Goal: Task Accomplishment & Management: Use online tool/utility

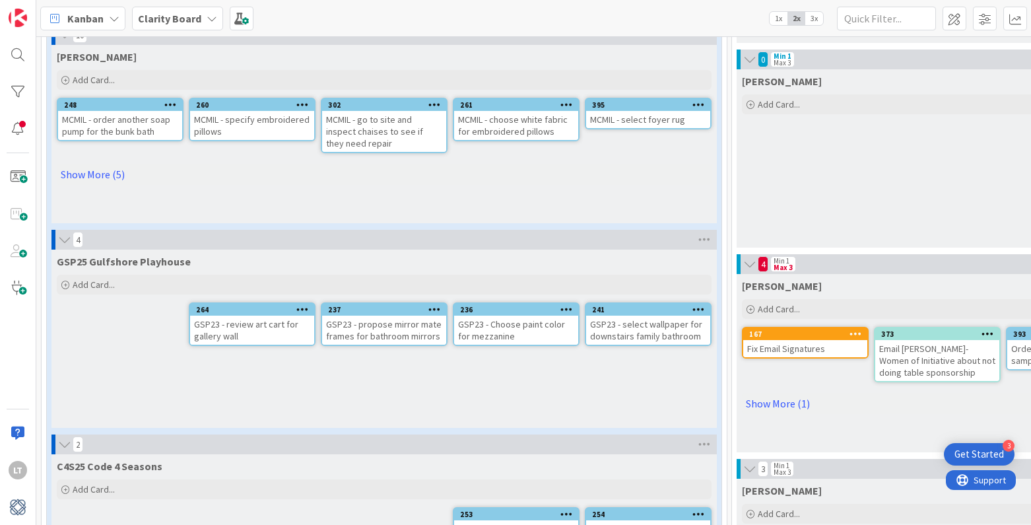
scroll to position [462, 0]
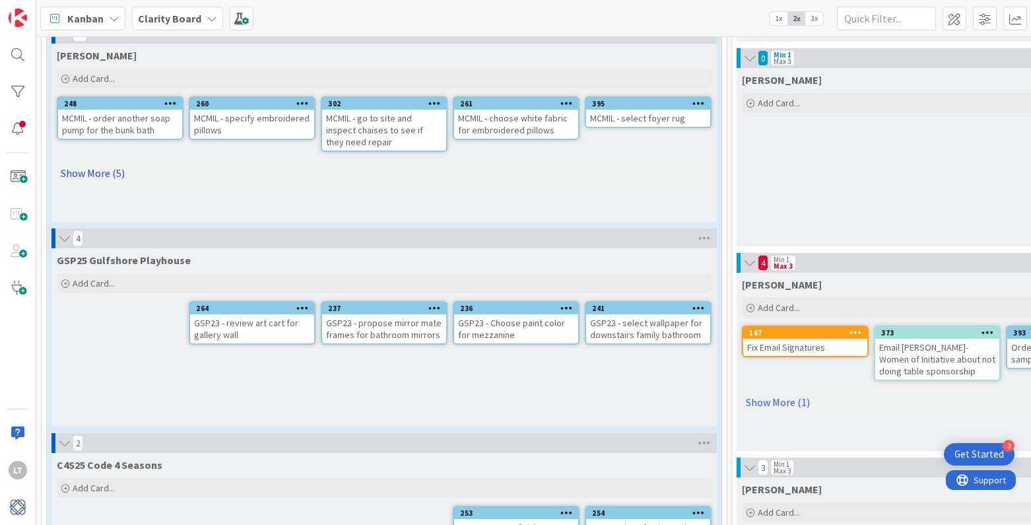
click at [94, 174] on link "Show More (5)" at bounding box center [384, 172] width 655 height 21
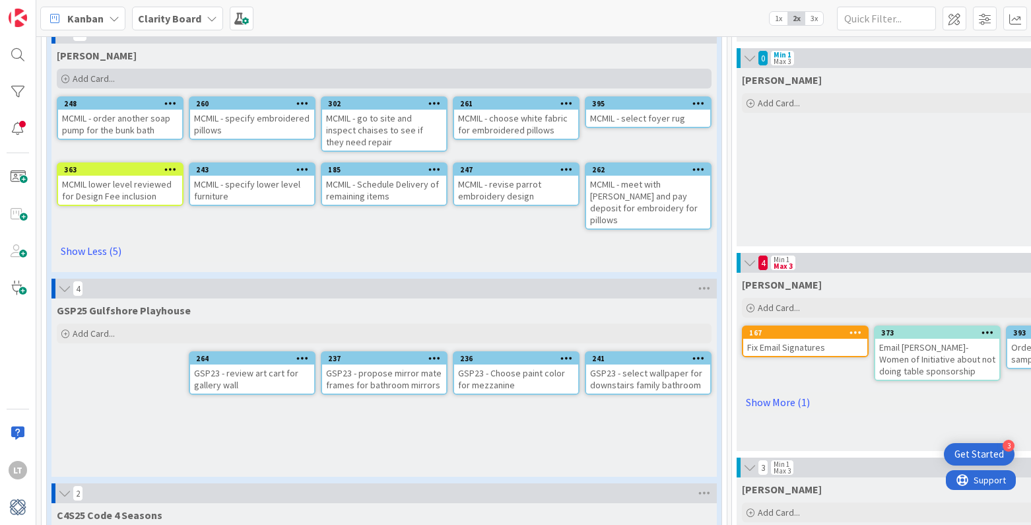
click at [95, 72] on div "Add Card..." at bounding box center [384, 79] width 655 height 20
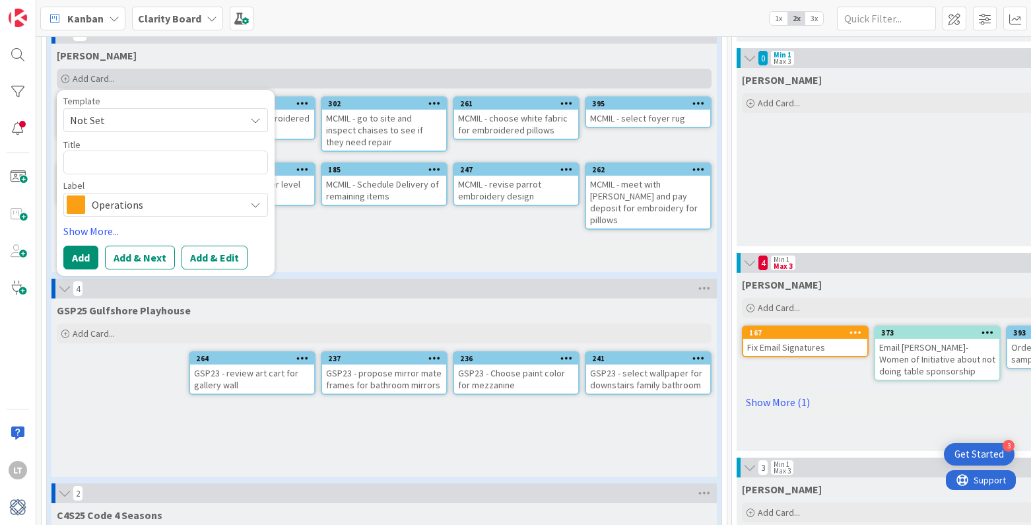
type textarea "x"
type textarea "M"
type textarea "x"
type textarea "MC"
type textarea "x"
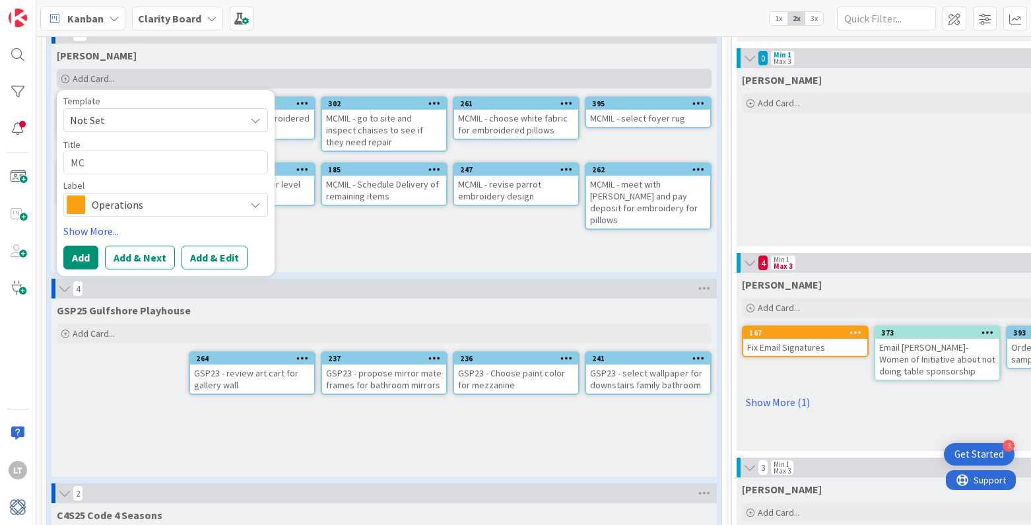
type textarea "MCM"
type textarea "x"
type textarea "MCMI"
type textarea "x"
type textarea "MCMIL"
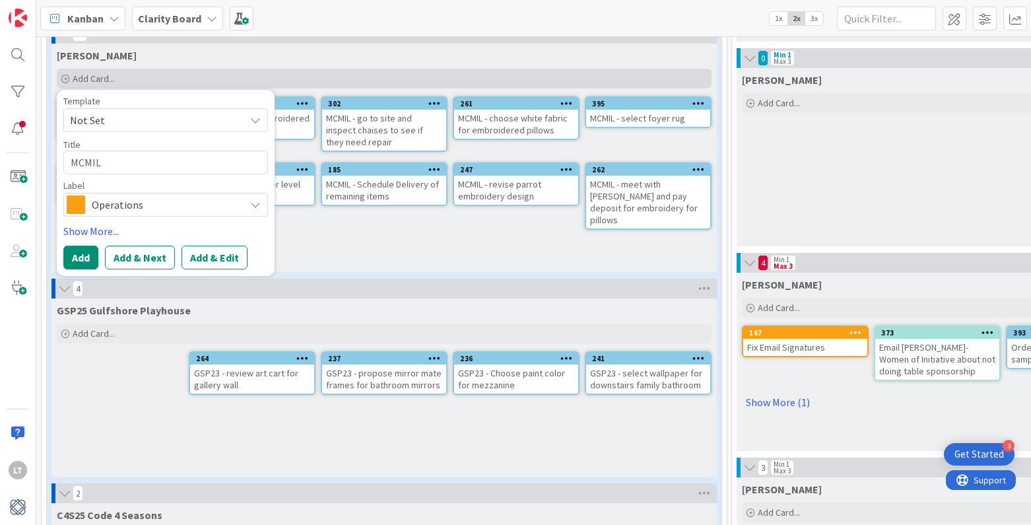
type textarea "x"
type textarea "MCMIL-"
type textarea "x"
type textarea "MCMIL-"
type textarea "x"
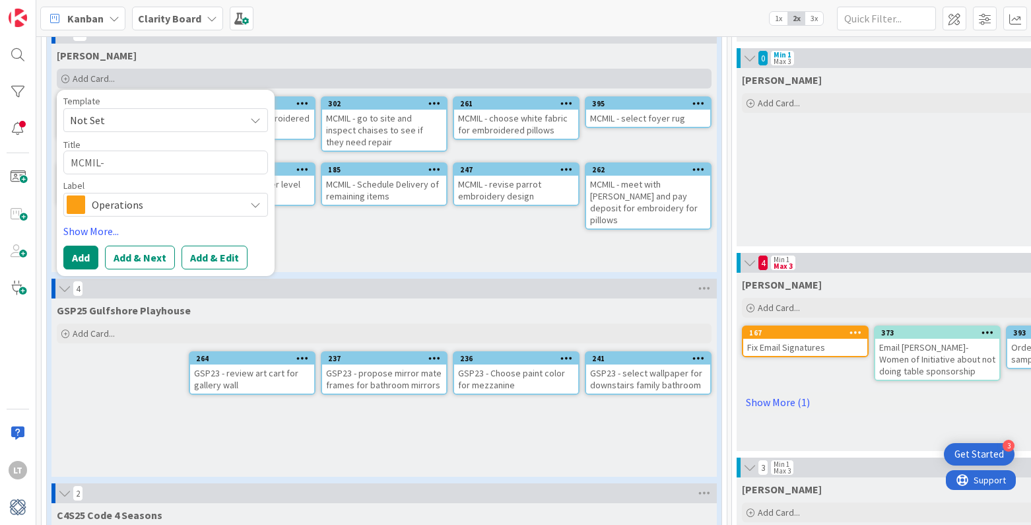
type textarea "MCMIL-"
type textarea "x"
type textarea "MCMIL"
type textarea "x"
type textarea "MCMIL"
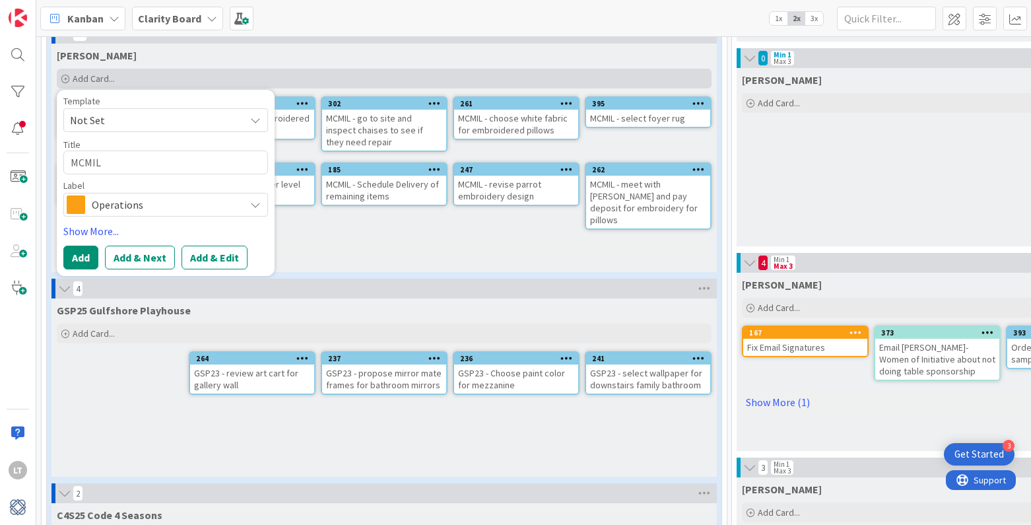
type textarea "x"
type textarea "MCMIL -"
type textarea "x"
type textarea "MCMIL -"
type textarea "x"
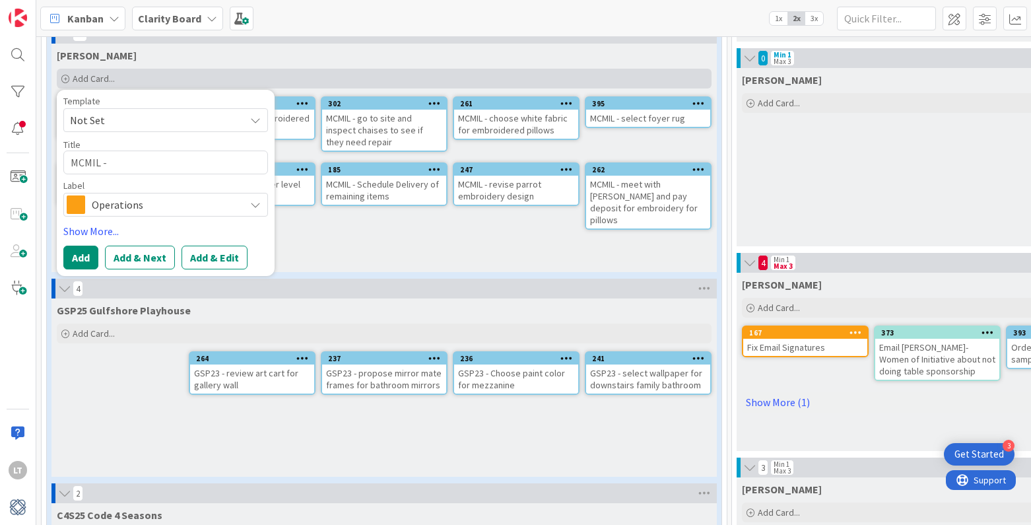
type textarea "MCMIL - o"
type textarea "x"
type textarea "MCMIL - or"
type textarea "x"
type textarea "MCMIL - ord"
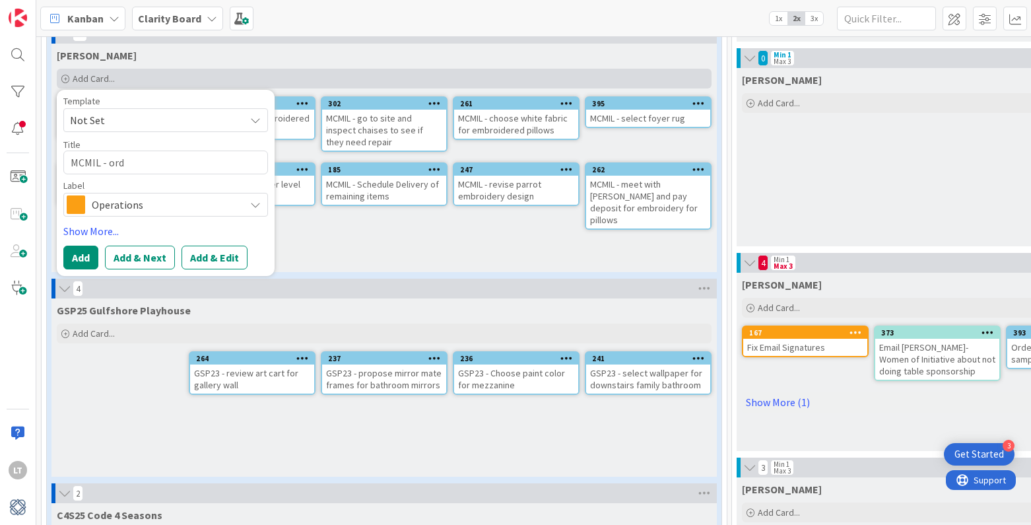
type textarea "x"
type textarea "MCMIL - orde"
type textarea "x"
type textarea "MCMIL - order"
type textarea "x"
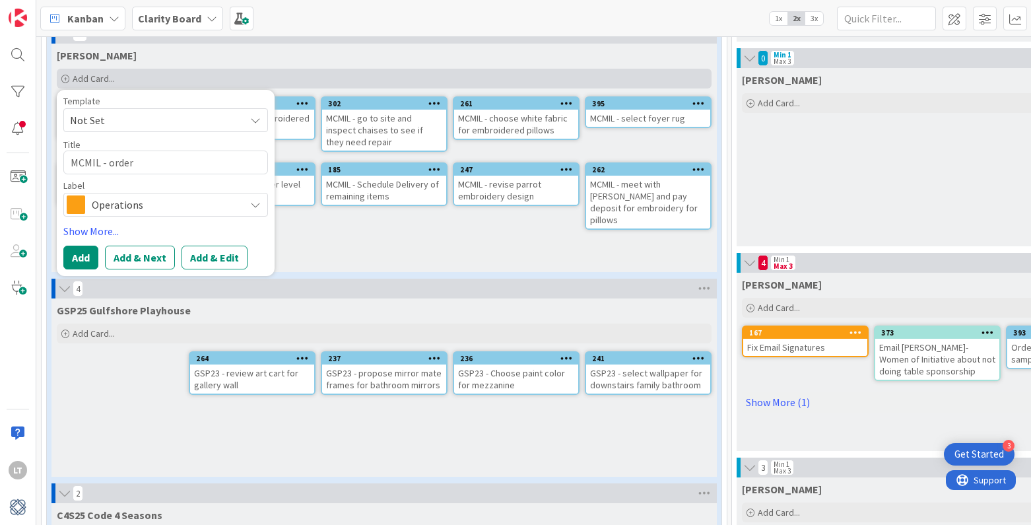
type textarea "MCMIL - order"
type textarea "x"
type textarea "MCMIL - order a"
type textarea "x"
type textarea "MCMIL - order an"
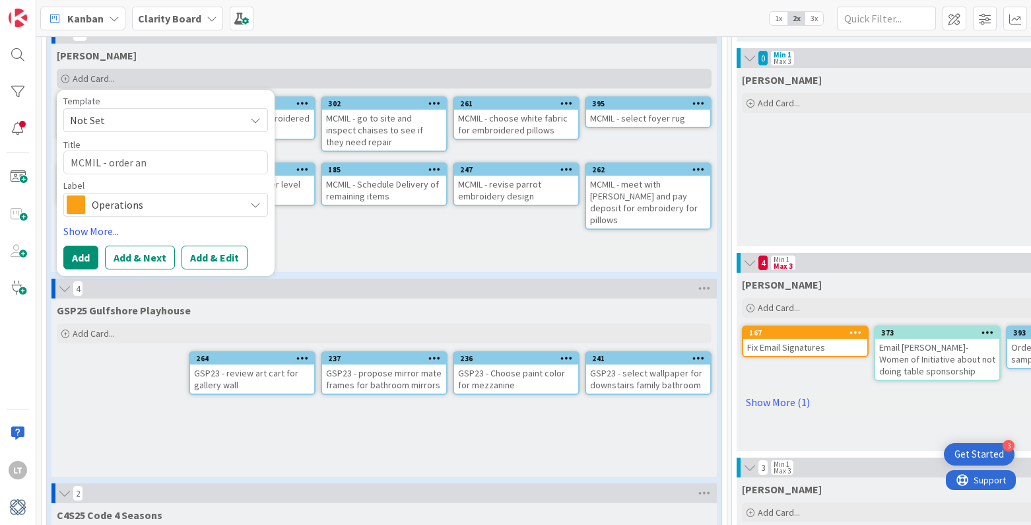
type textarea "x"
type textarea "MCMIL - order ano"
type textarea "x"
type textarea "MCMIL - order anot"
type textarea "x"
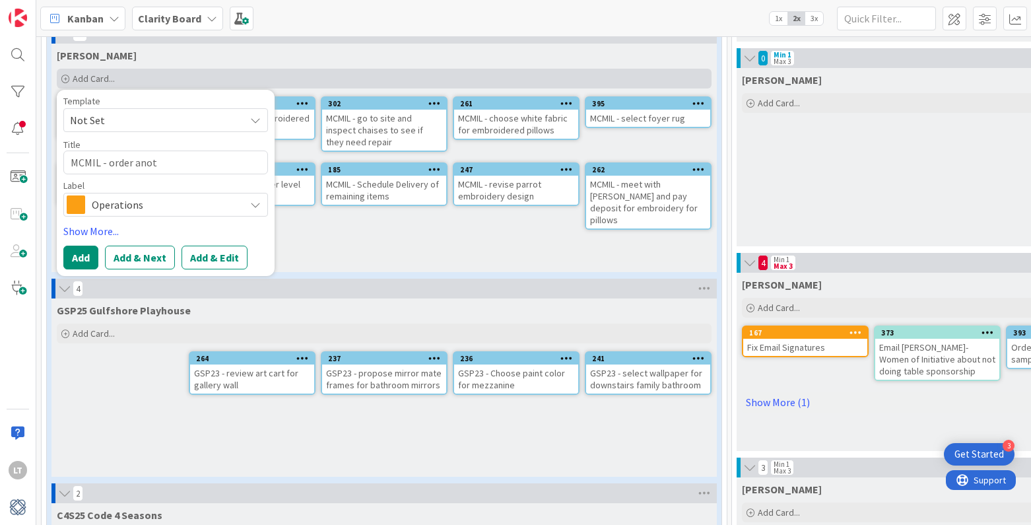
type textarea "MCMIL - order anoth"
type textarea "x"
type textarea "MCMIL - order anothe"
type textarea "x"
type textarea "MCMIL - order another"
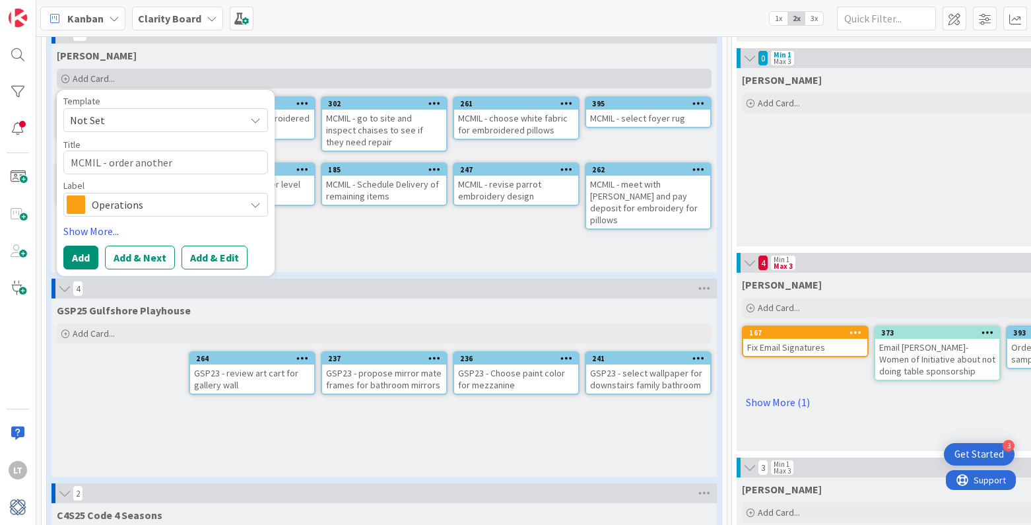
type textarea "x"
type textarea "MCMIL - order another"
type textarea "x"
type textarea "MCMIL - order another c"
type textarea "x"
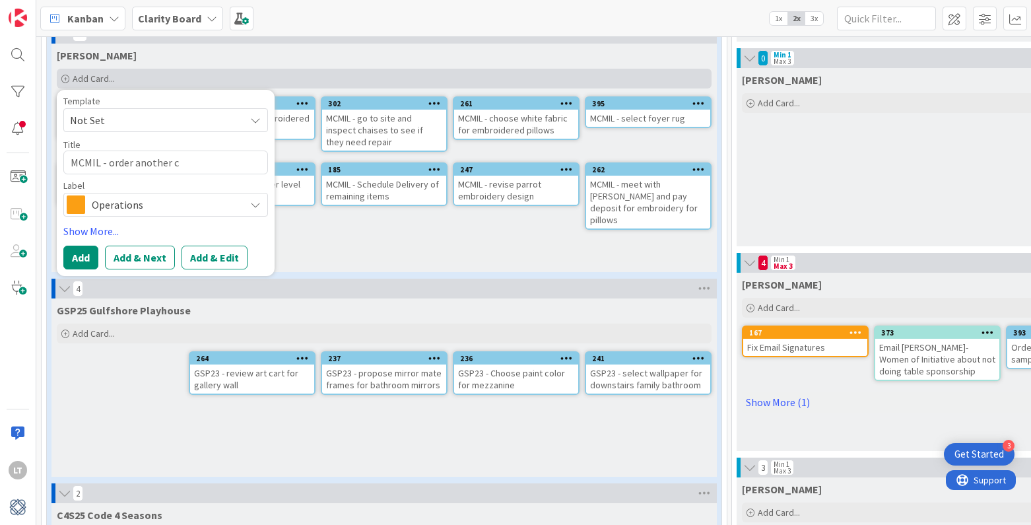
type textarea "MCMIL - order another co"
type textarea "x"
type textarea "MCMIL - order another con"
type textarea "x"
type textarea "MCMIL - order another cont"
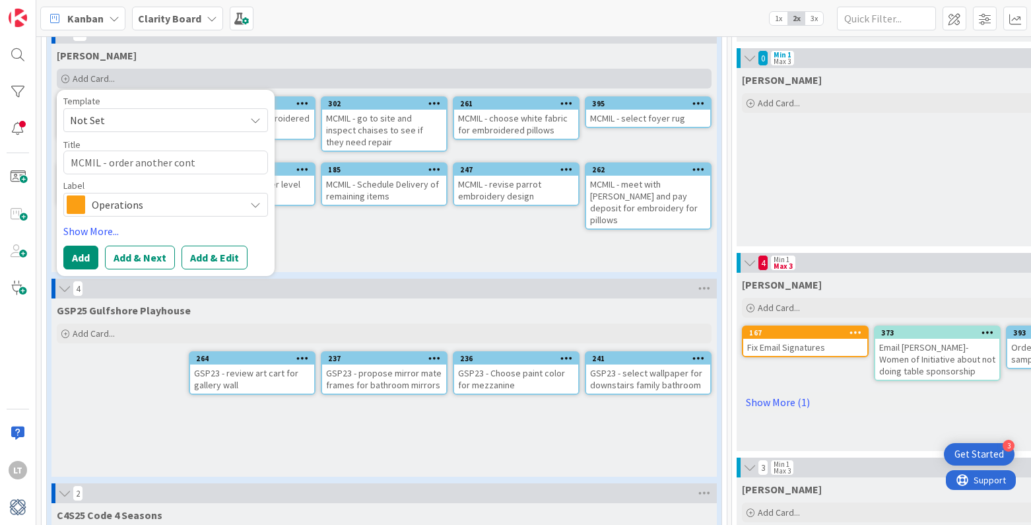
type textarea "x"
type textarea "MCMIL - order another [PERSON_NAME]"
type textarea "x"
type textarea "MCMIL - order another contem"
type textarea "x"
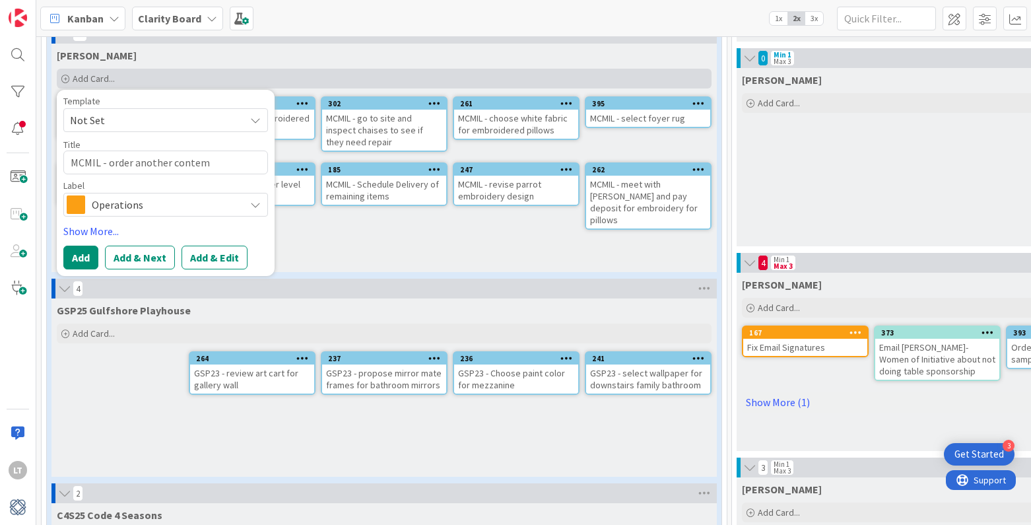
type textarea "MCMIL - order another contemp"
type textarea "x"
type textarea "MCMIL - order another contempo"
type textarea "x"
type textarea "MCMIL - order another contempt"
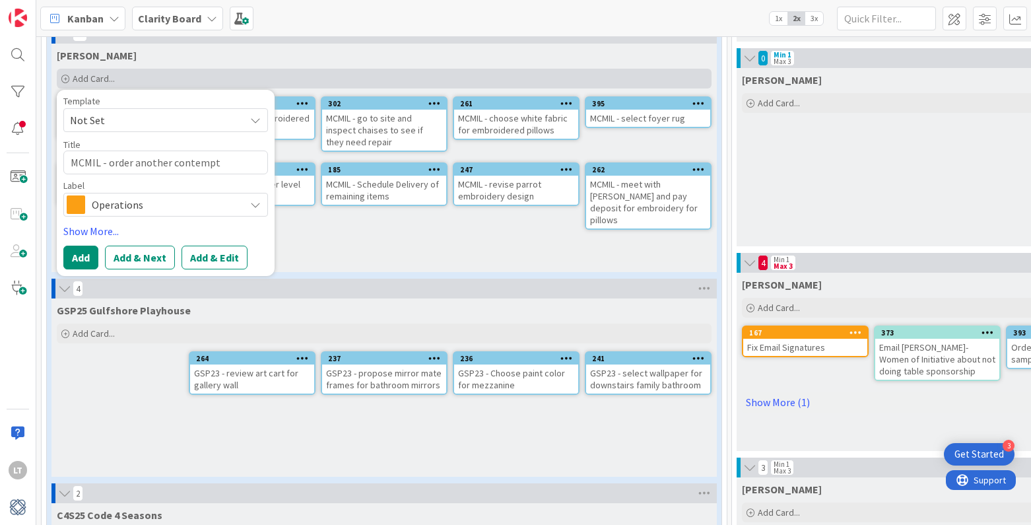
type textarea "x"
type textarea "MCMIL - order another contempt o"
type textarea "x"
type textarea "MCMIL - order another contempt ou"
type textarea "x"
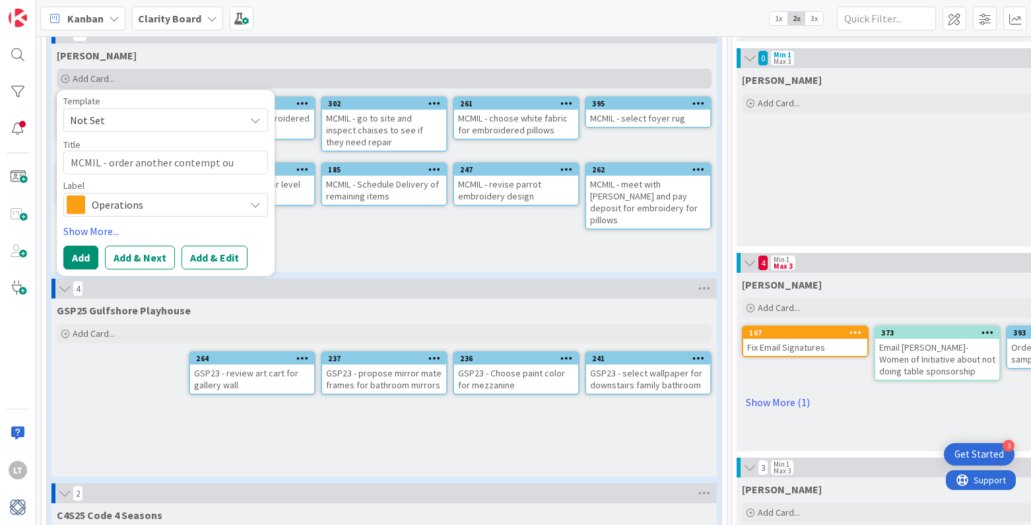
type textarea "MCMIL - order another contempt o"
type textarea "x"
type textarea "MCMIL - order another contempt"
type textarea "x"
type textarea "MCMIL - order another contempt"
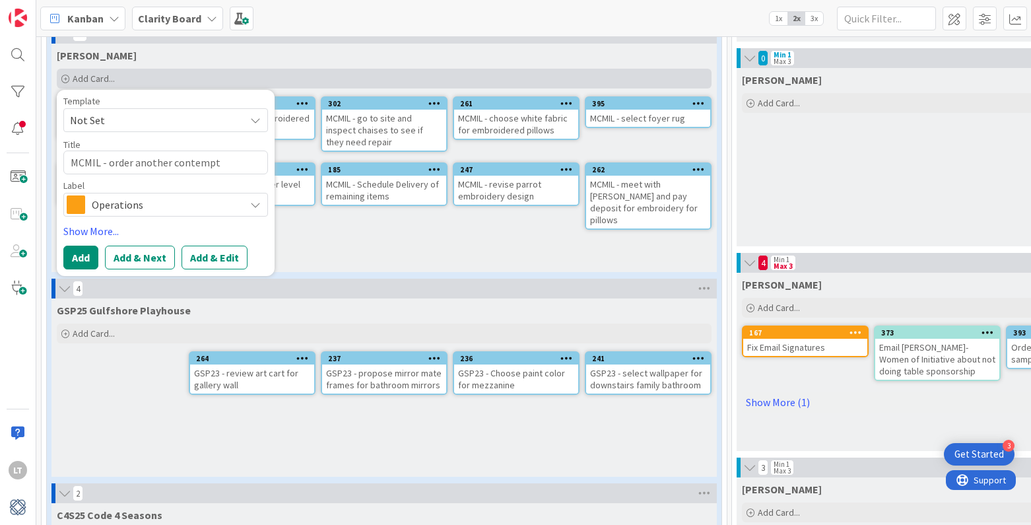
type textarea "x"
type textarea "MCMIL - order another contemp"
type textarea "x"
type textarea "MCMIL - order another contempo"
type textarea "x"
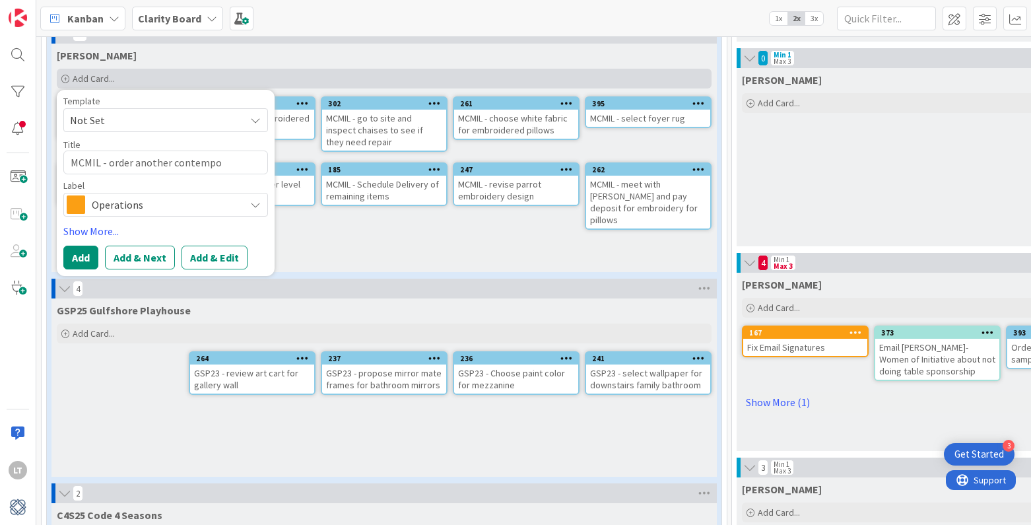
type textarea "MCMIL - order another contempo"
type textarea "x"
type textarea "MCMIL - order another contempo o"
type textarea "x"
type textarea "MCMIL - order another contempo ou"
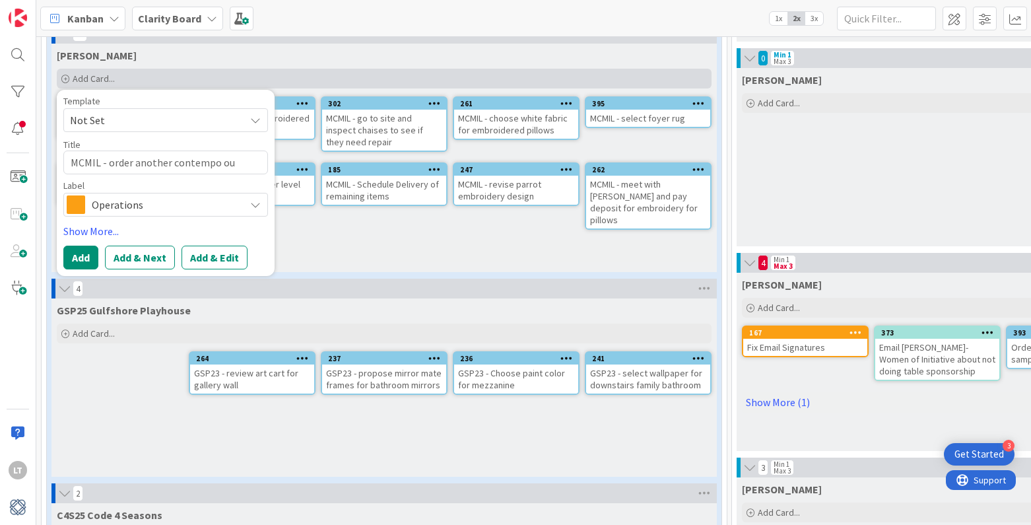
type textarea "x"
type textarea "MCMIL - order another contempo out"
type textarea "x"
type textarea "MCMIL - order another contempo outd"
type textarea "x"
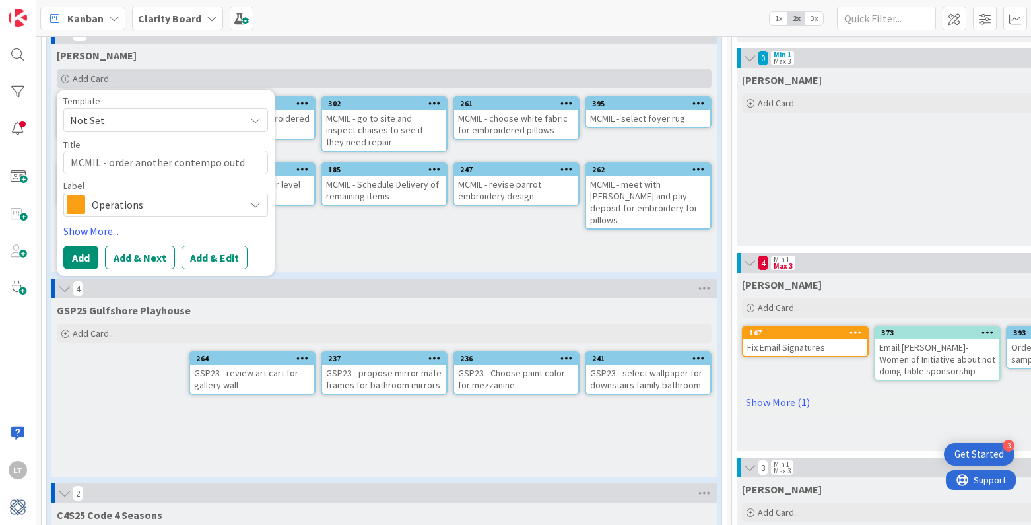
type textarea "MCMIL - order another contempo outdo"
type textarea "x"
type textarea "MCMIL - order another contempo outdor"
type textarea "x"
type textarea "MCMIL - order another contempo outdorr"
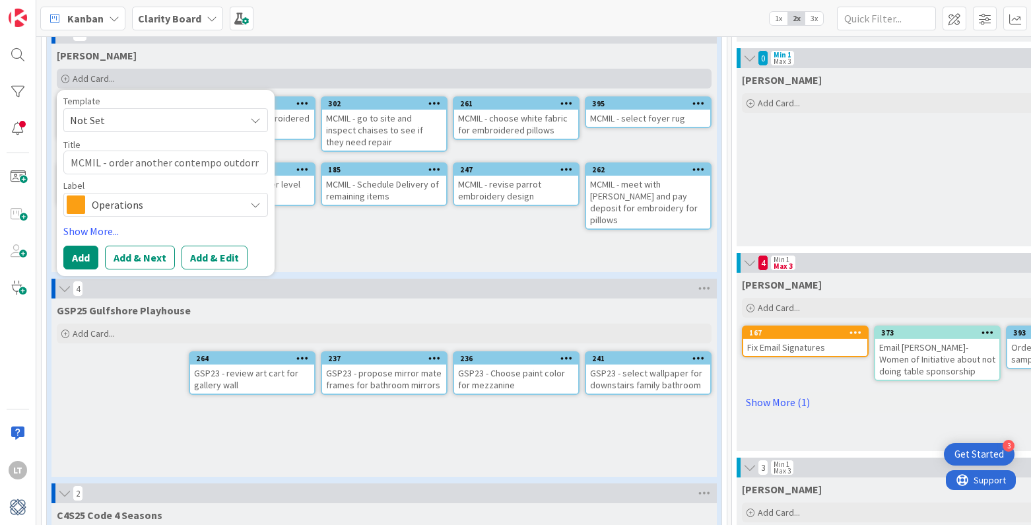
type textarea "x"
type textarea "MCMIL - order another contempo outdoor"
type textarea "x"
type textarea "MCMIL - order another contempo outdoor l"
type textarea "x"
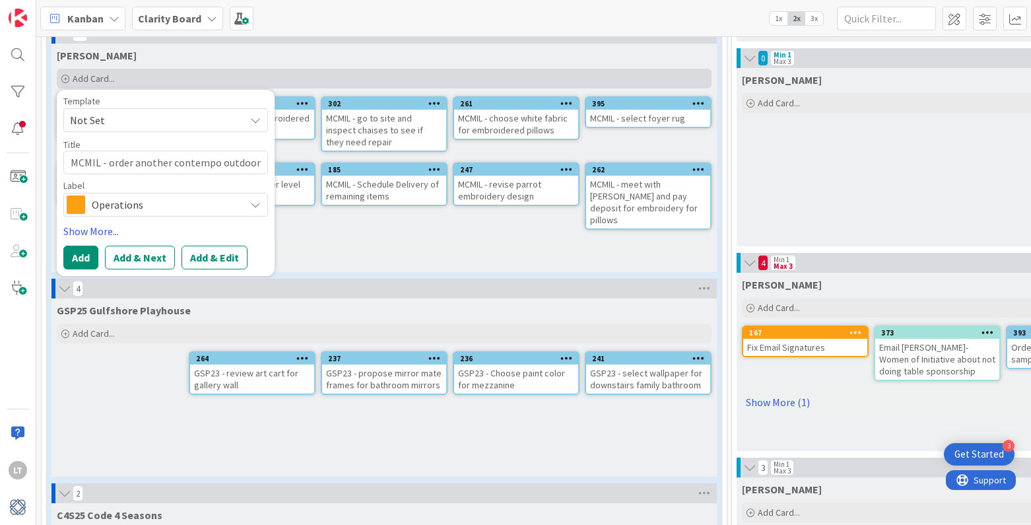
type textarea "MCMIL - order another contempo outdoor li"
type textarea "x"
type textarea "MCMIL - order another contempo outdoor lig"
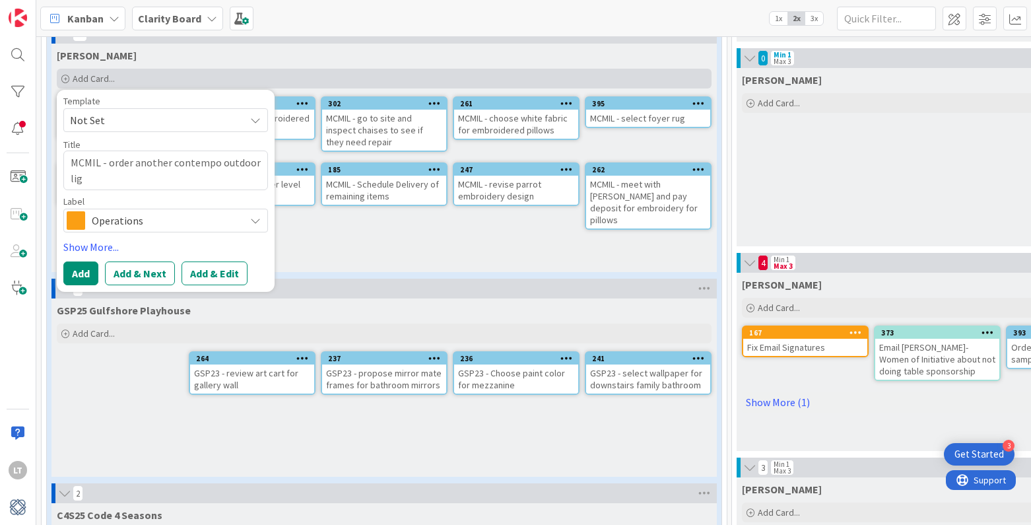
type textarea "x"
type textarea "MCMIL - order another contempo outdoor ligh"
type textarea "x"
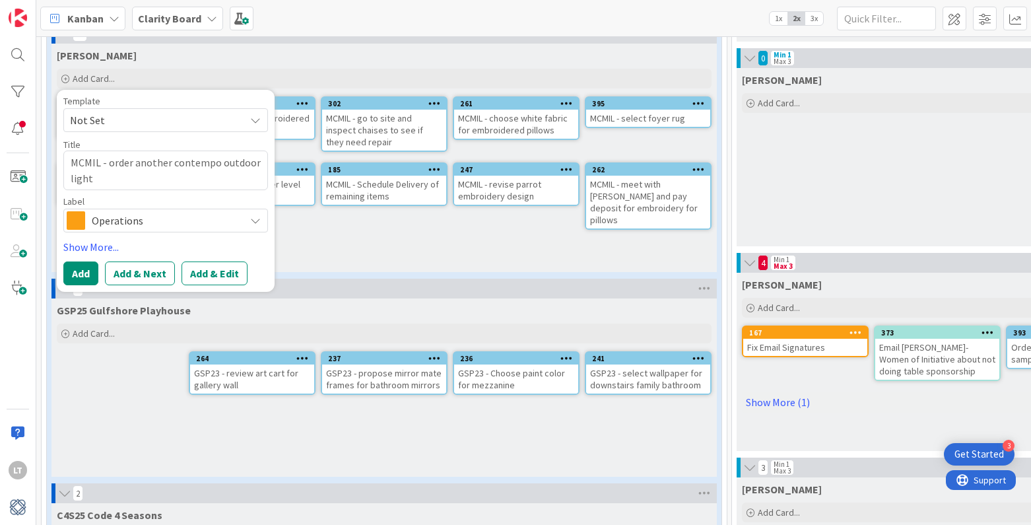
type textarea "MCMIL - order another contempo outdoor light"
click at [258, 218] on icon at bounding box center [255, 220] width 11 height 11
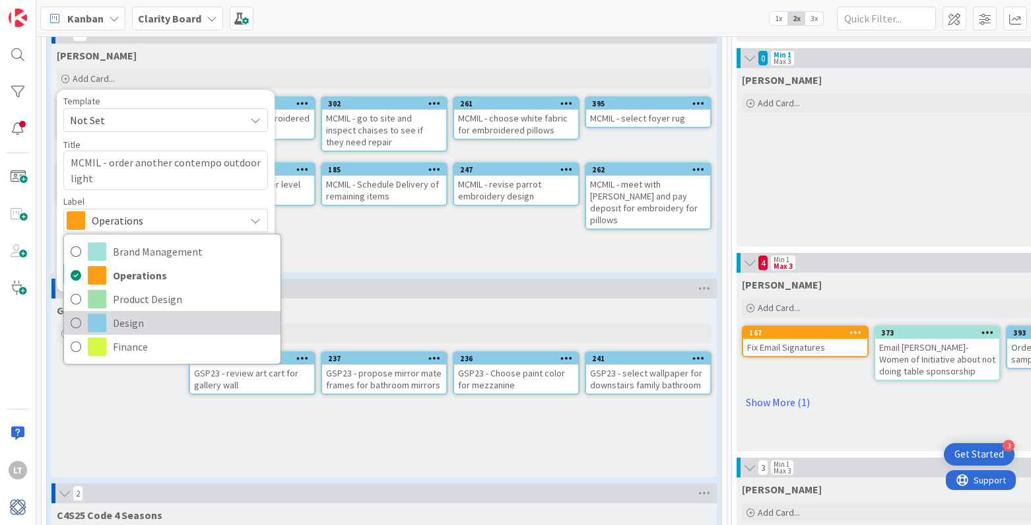
click at [81, 320] on link "Design" at bounding box center [172, 323] width 216 height 24
type textarea "x"
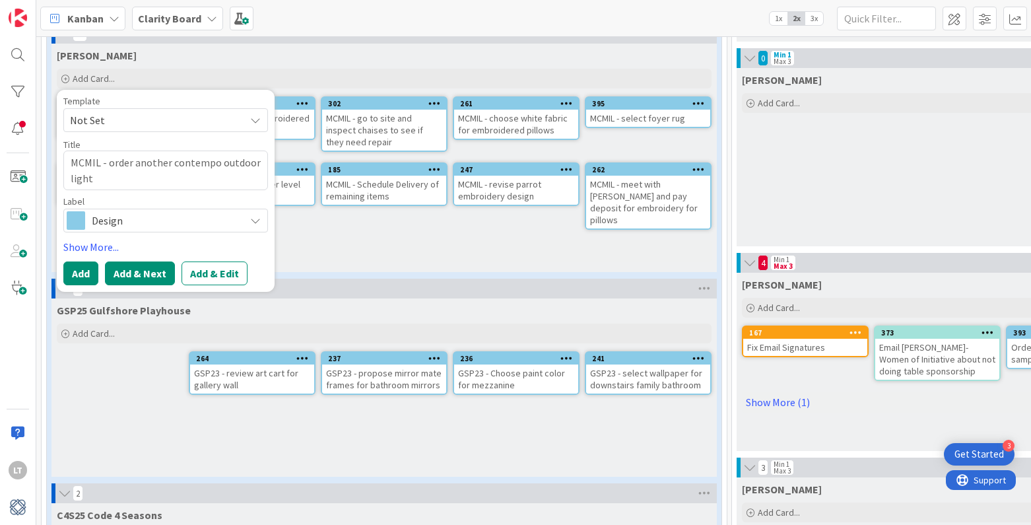
click at [133, 274] on button "Add & Next" at bounding box center [140, 273] width 70 height 24
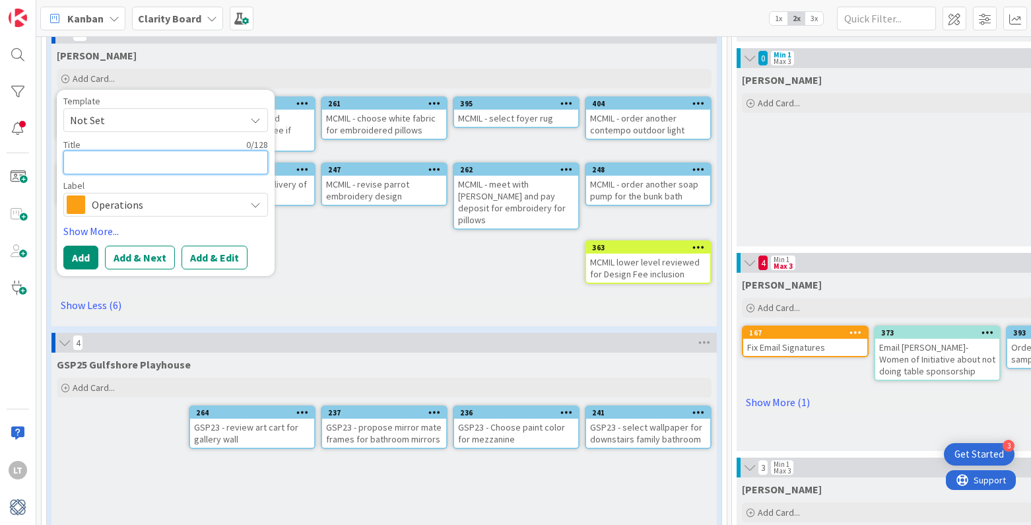
click at [134, 162] on textarea at bounding box center [165, 162] width 205 height 24
type textarea "x"
type textarea "M"
type textarea "x"
type textarea "MC"
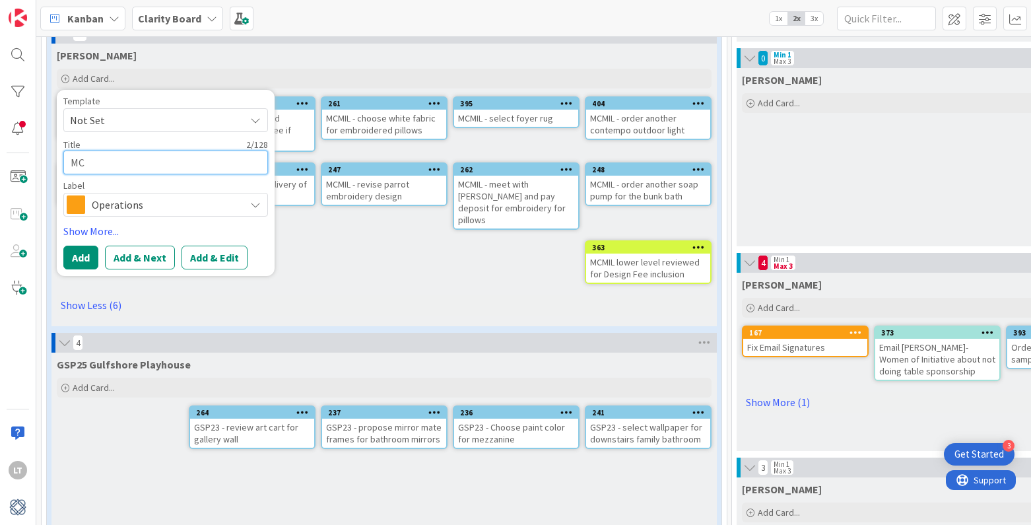
type textarea "x"
type textarea "MCM"
type textarea "x"
type textarea "MCMI"
type textarea "x"
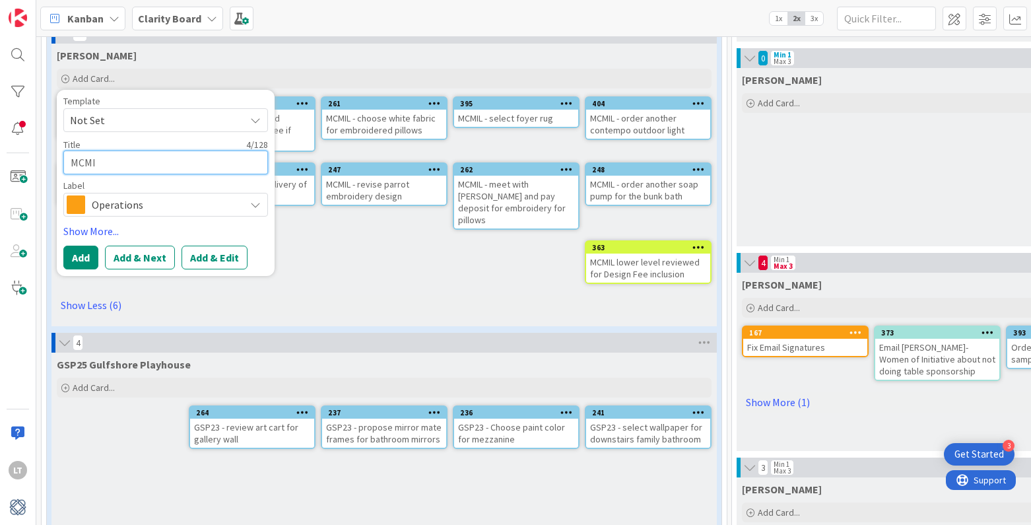
type textarea "MCMIL"
type textarea "x"
type textarea "MCMIL"
type textarea "x"
type textarea "MCMIL -"
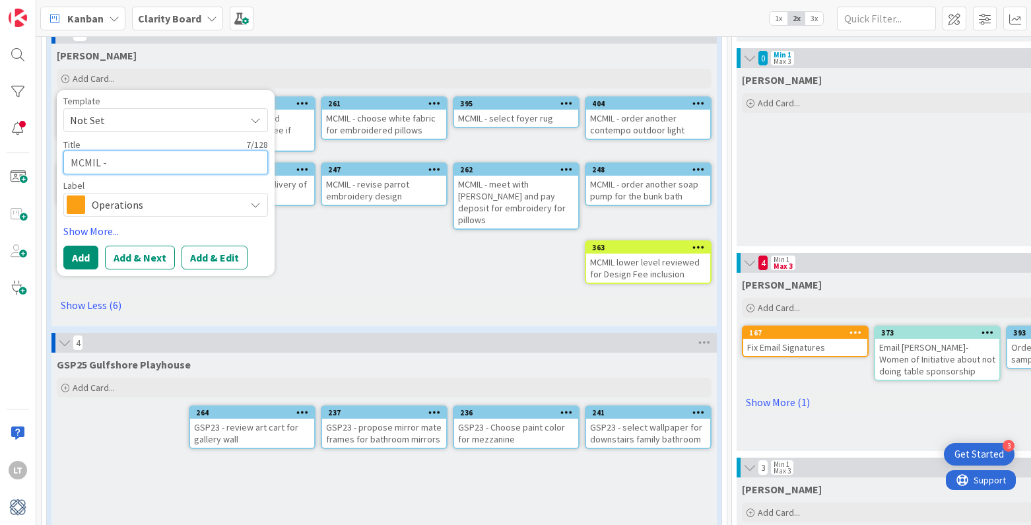
type textarea "x"
type textarea "MCMIL -"
type textarea "x"
type textarea "MCMIL - F"
type textarea "x"
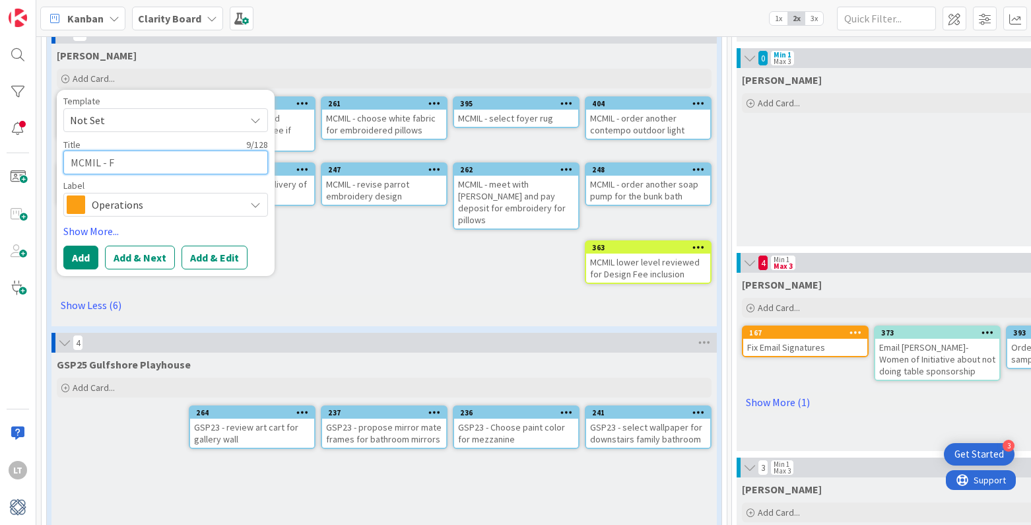
type textarea "MCMIL -"
type textarea "x"
type textarea "MCMIL - f"
type textarea "x"
type textarea "MCMIL - fl"
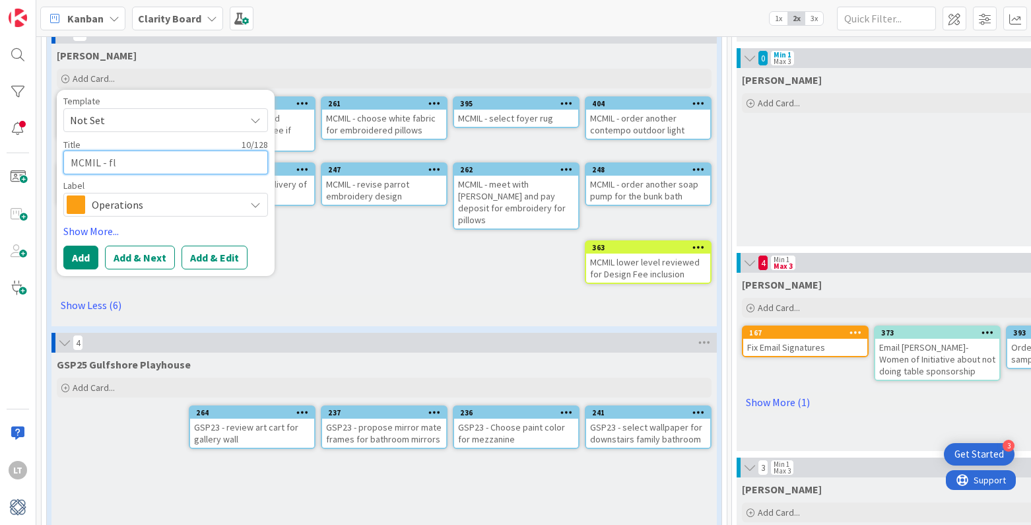
type textarea "x"
type textarea "MCMIL - f"
type textarea "x"
type textarea "MCMIL - fo"
type textarea "x"
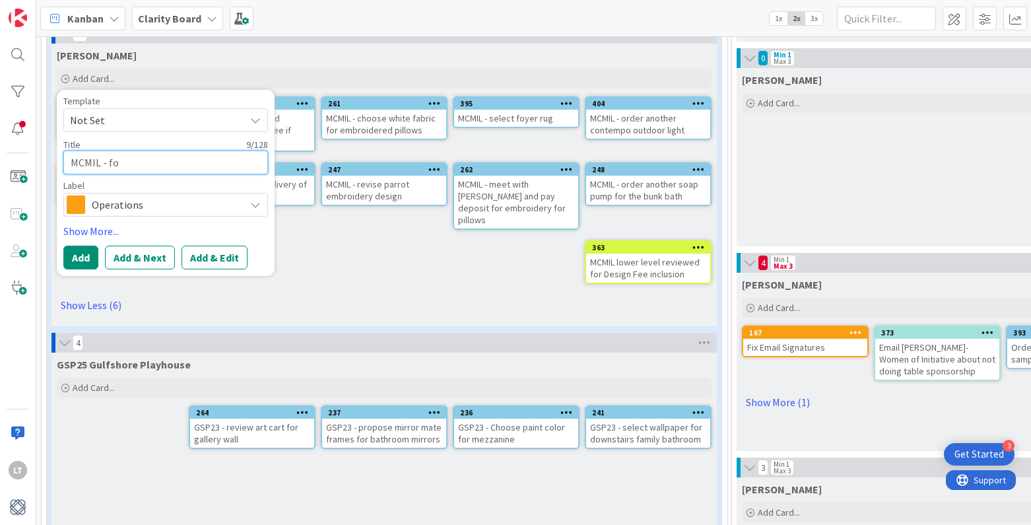
type textarea "MCMIL - fol"
type textarea "x"
type textarea "MCMIL - foll"
type textarea "x"
type textarea "MCMIL - follo"
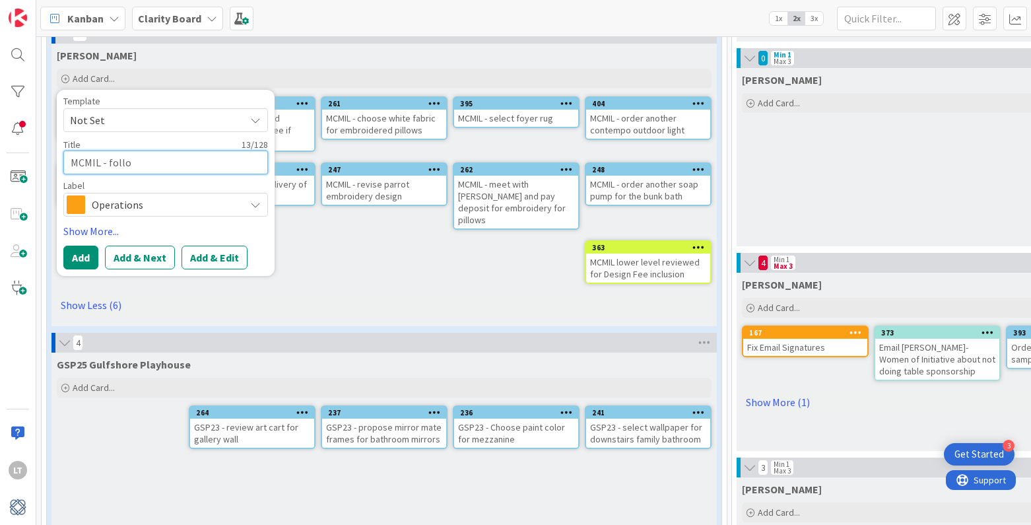
type textarea "x"
type textarea "MCMIL - follow"
type textarea "x"
type textarea "MCMIL - follow"
type textarea "x"
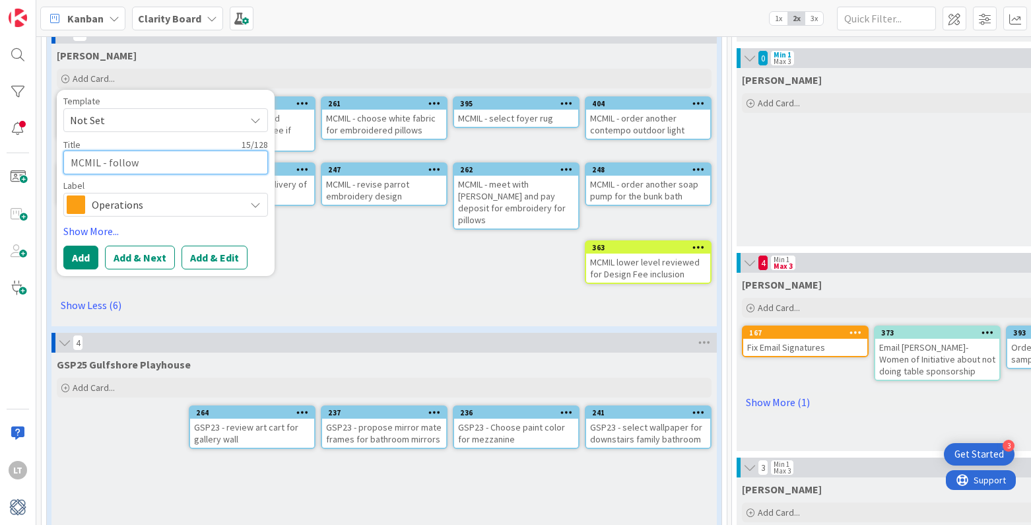
type textarea "MCMIL - follow u"
type textarea "x"
type textarea "MCMIL - follow up"
type textarea "x"
type textarea "MCMIL - follow up"
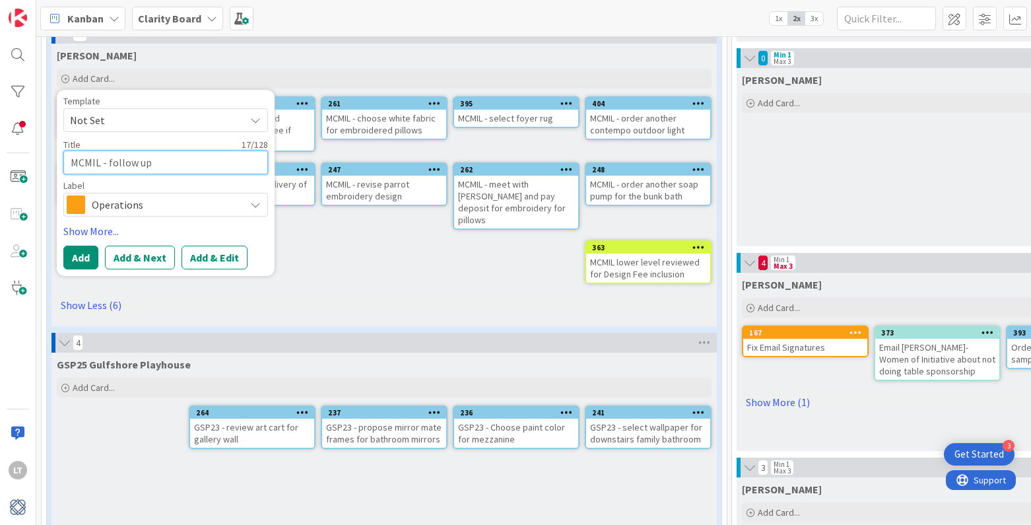
type textarea "x"
type textarea "MCMIL - follow up a"
type textarea "x"
type textarea "MCMIL - follow up at"
type textarea "x"
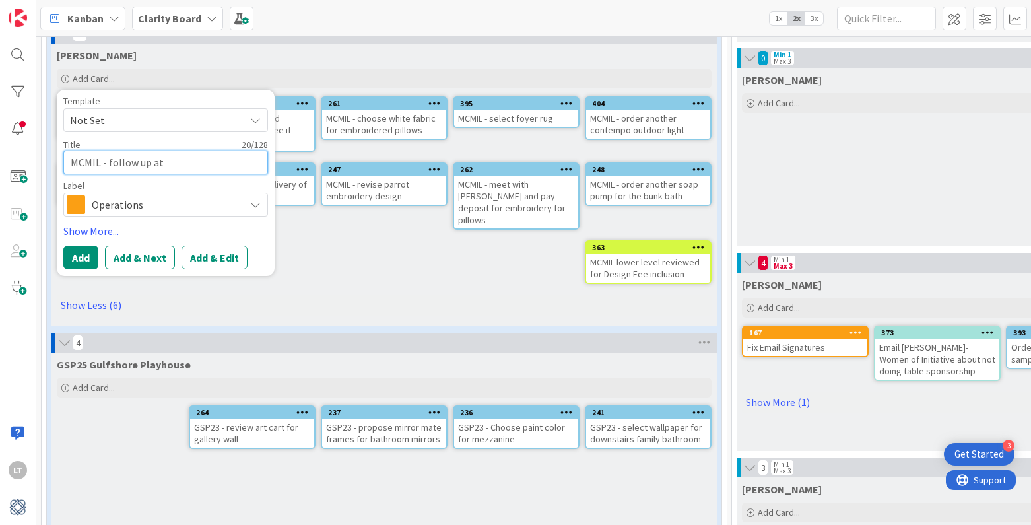
type textarea "MCMIL - follow up atn"
type textarea "x"
type textarea "MCMIL - follow up at"
type textarea "x"
type textarea "MCMIL - follow up atn"
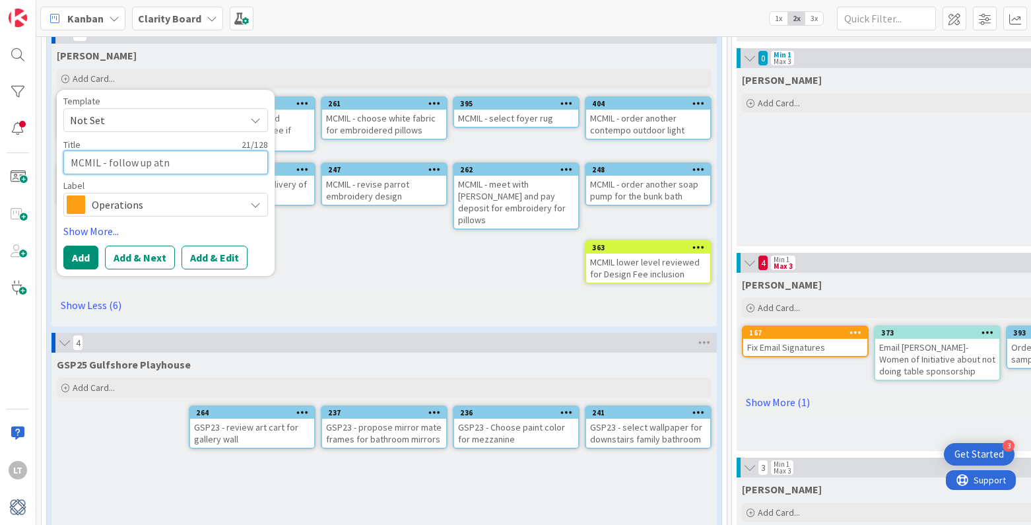
type textarea "x"
type textarea "MCMIL - follow up at"
type textarea "x"
type textarea "MCMIL - follow up a"
type textarea "x"
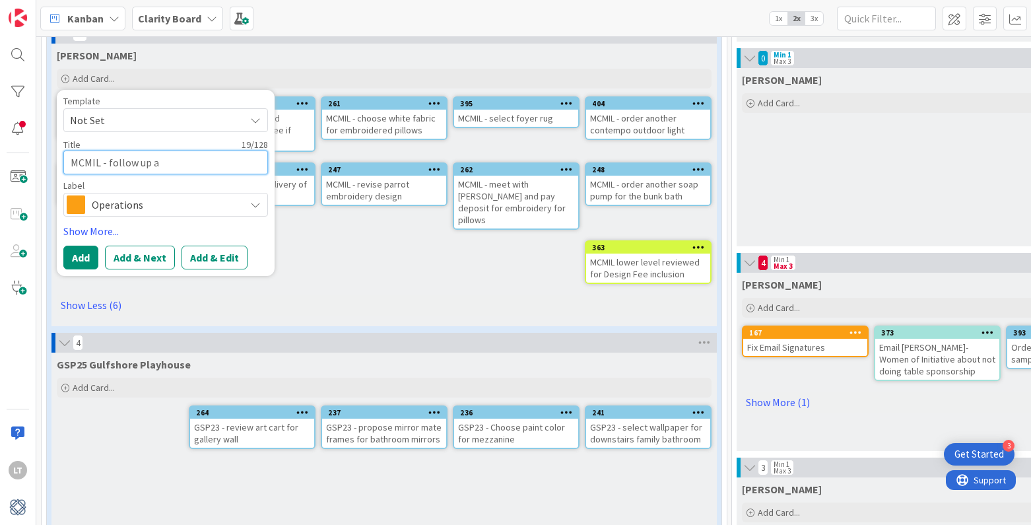
type textarea "MCMIL - follow up an"
type textarea "x"
type textarea "MCMIL - follow up and"
type textarea "x"
type textarea "MCMIL - follow up and"
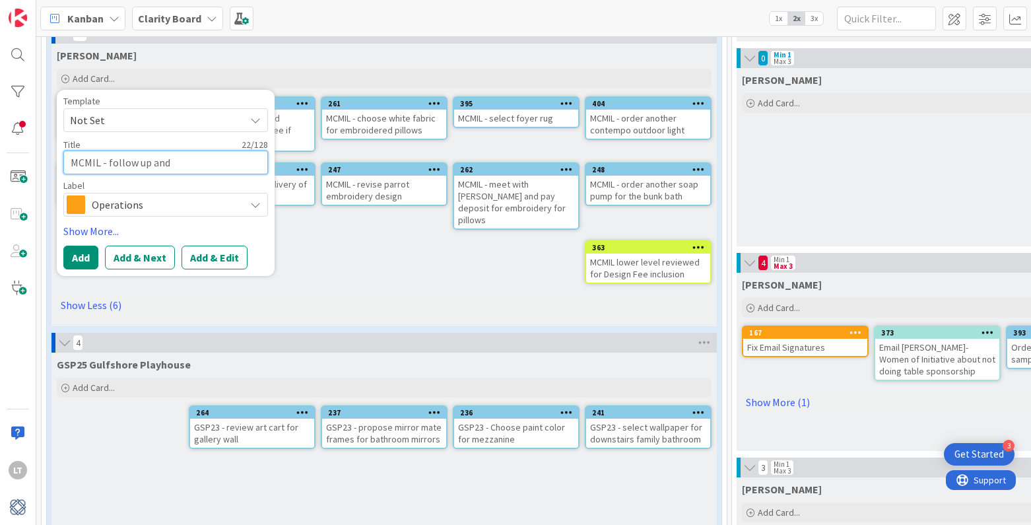
type textarea "x"
type textarea "MCMIL - follow up and t"
type textarea "x"
type textarea "MCMIL - follow up and tr"
type textarea "x"
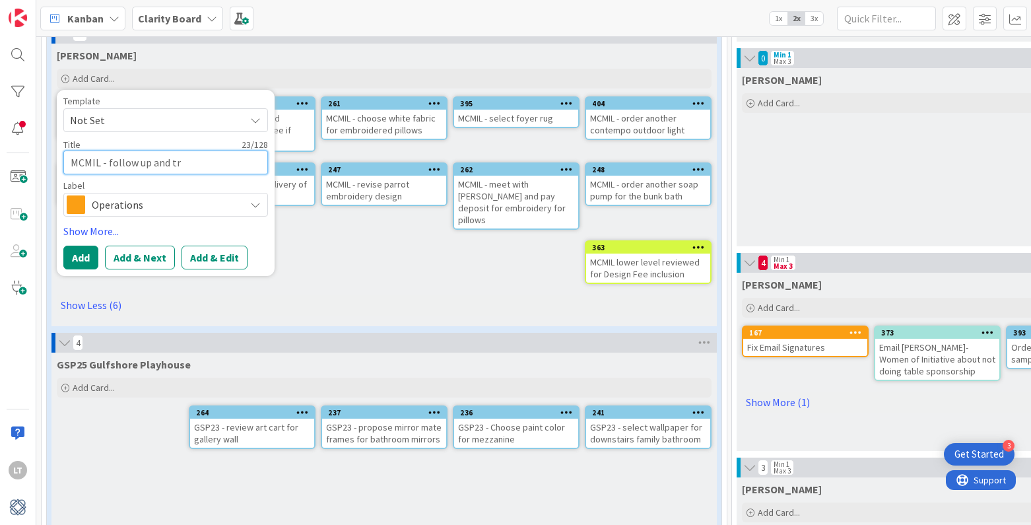
type textarea "MCMIL - follow up and tra"
type textarea "x"
type textarea "MCMIL - follow up and trac"
type textarea "x"
type textarea "MCMIL - follow up and track"
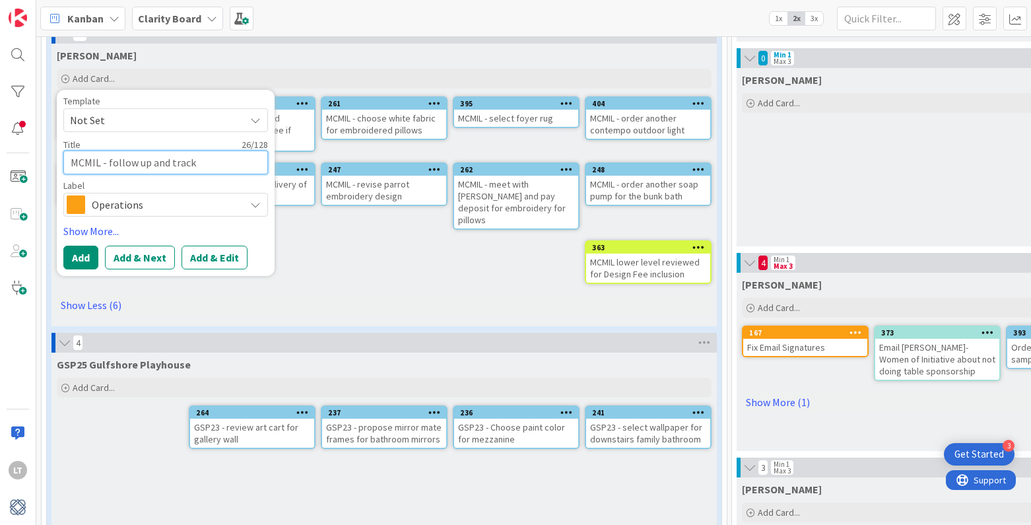
type textarea "x"
type textarea "MCMIL - follow up and track"
type textarea "x"
type textarea "MCMIL - follow up and track 2"
type textarea "x"
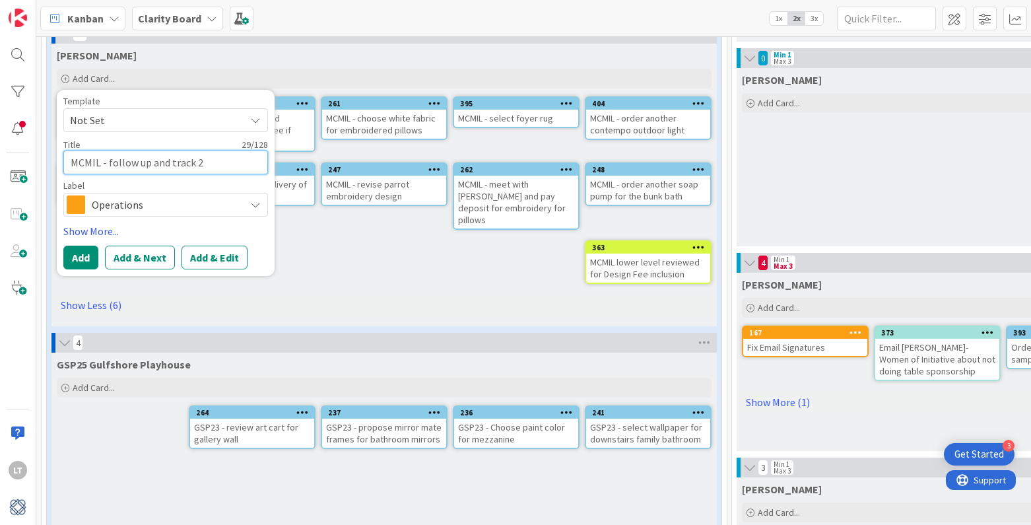
type textarea "MCMIL - follow up and track 2"
type textarea "x"
type textarea "MCMIL - follow up and track 2 c"
type textarea "x"
type textarea "MCMIL - follow up and track 2 cu"
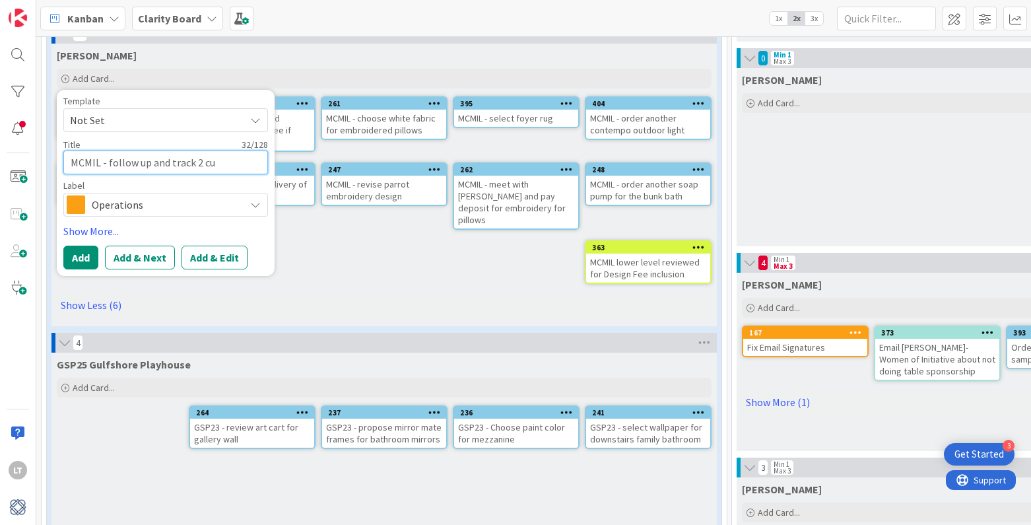
type textarea "x"
type textarea "MCMIL - follow up and track 2 cus"
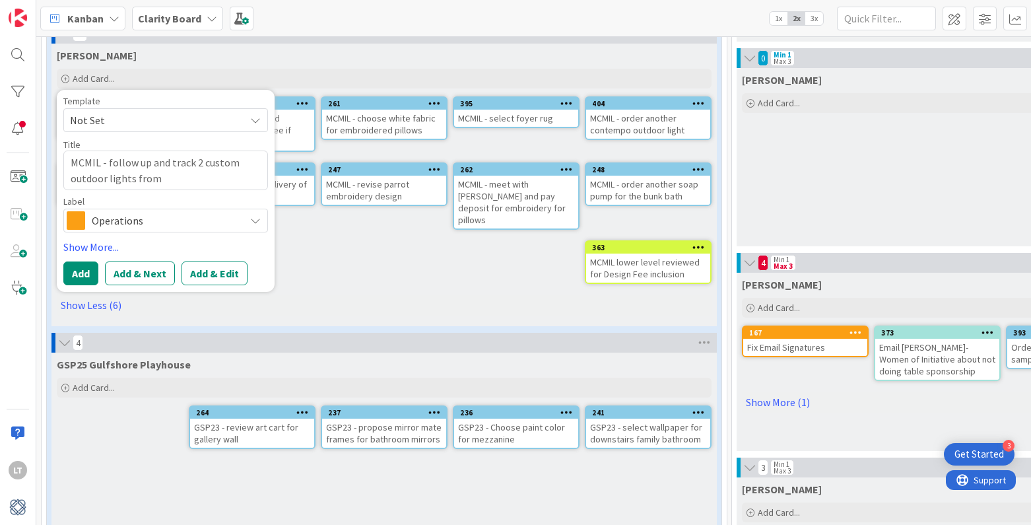
click at [213, 221] on span "Operations" at bounding box center [165, 220] width 146 height 18
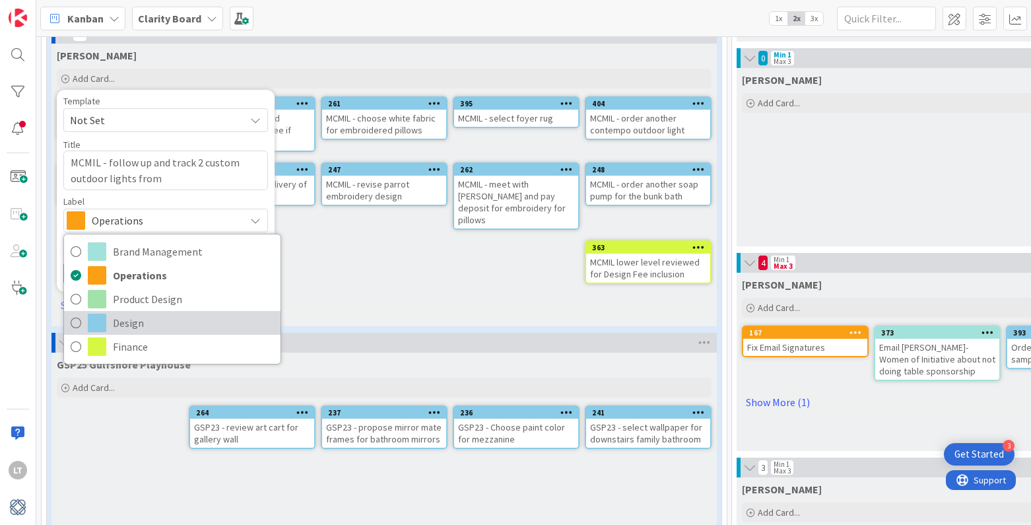
drag, startPoint x: 77, startPoint y: 324, endPoint x: 62, endPoint y: 321, distance: 15.4
click at [77, 324] on icon at bounding box center [76, 323] width 11 height 20
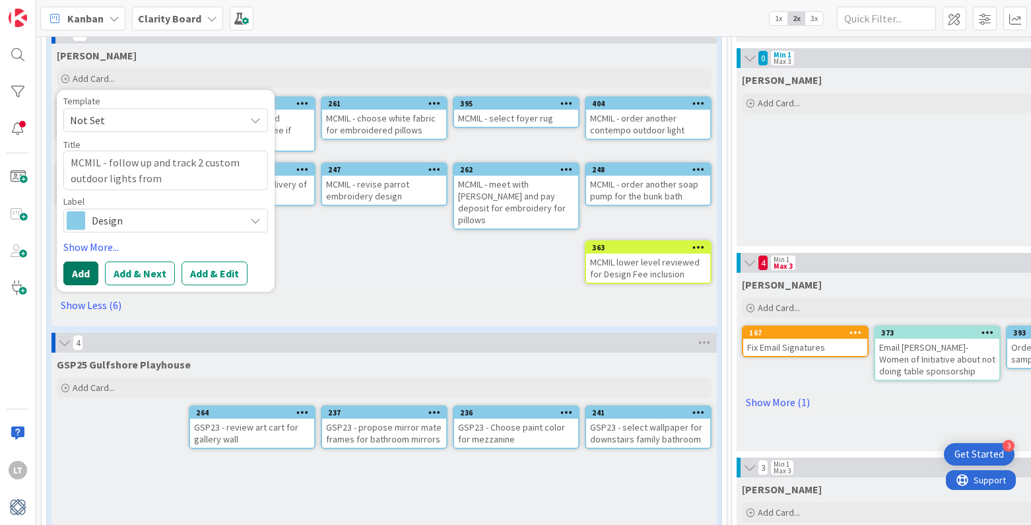
click at [81, 274] on button "Add" at bounding box center [80, 273] width 35 height 24
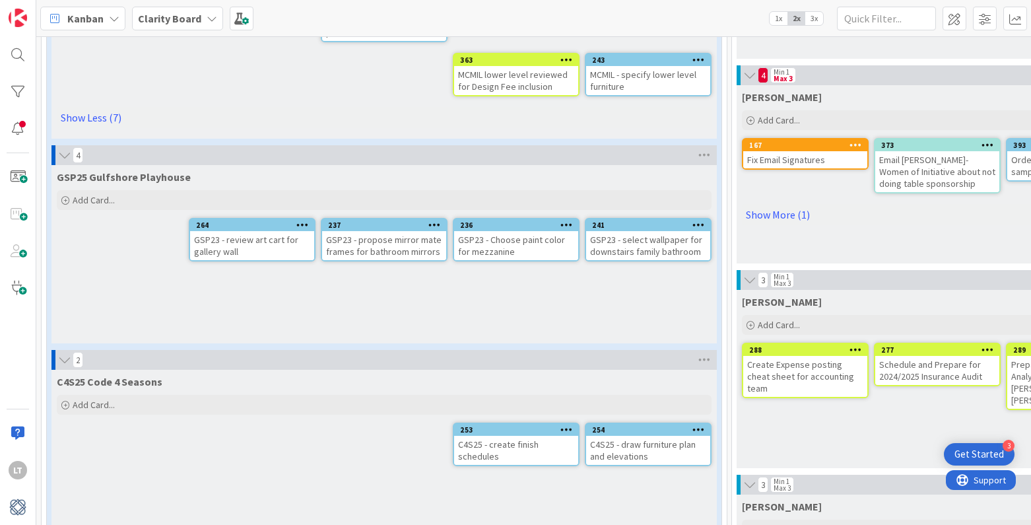
scroll to position [653, 0]
